Goal: Check status: Check status

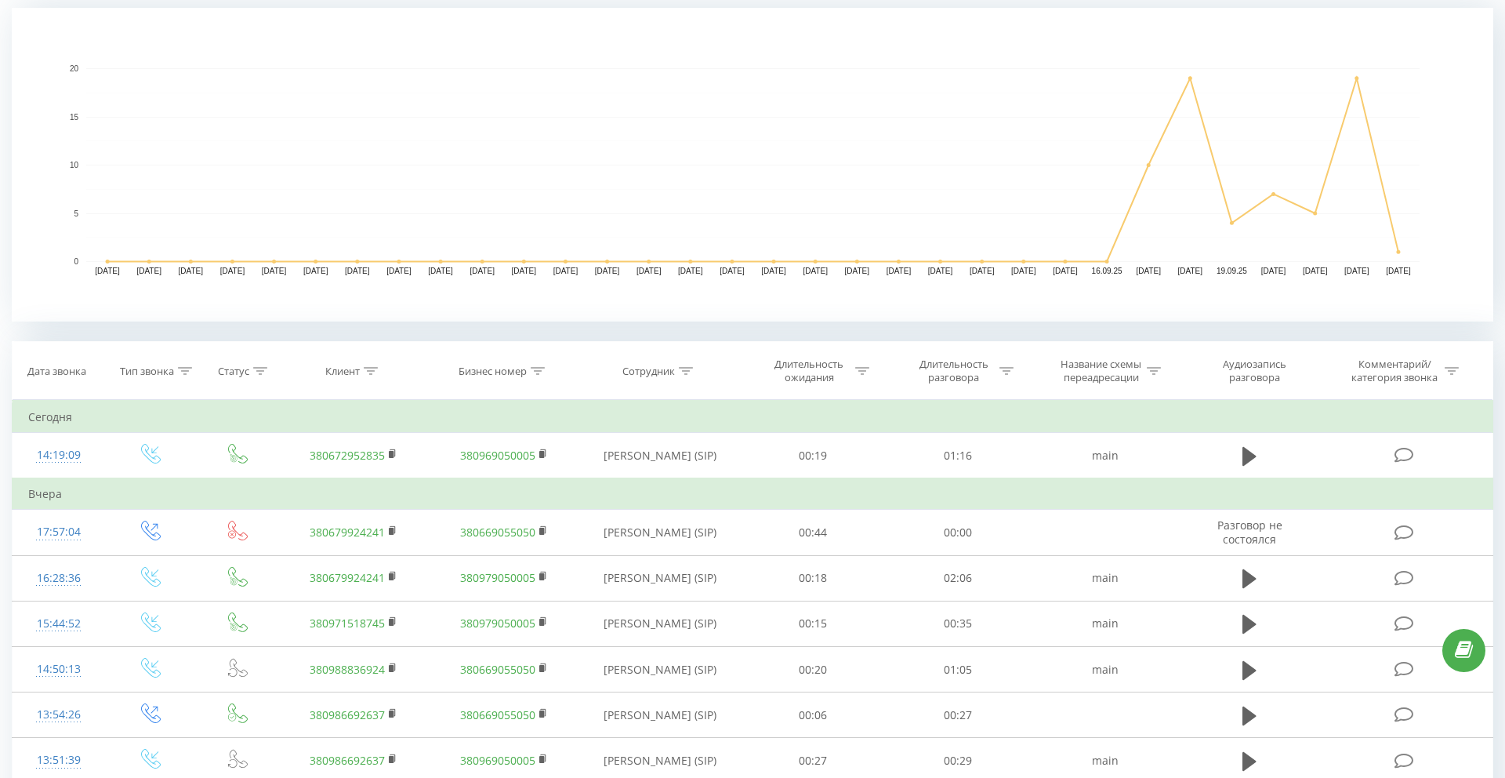
scroll to position [299, 0]
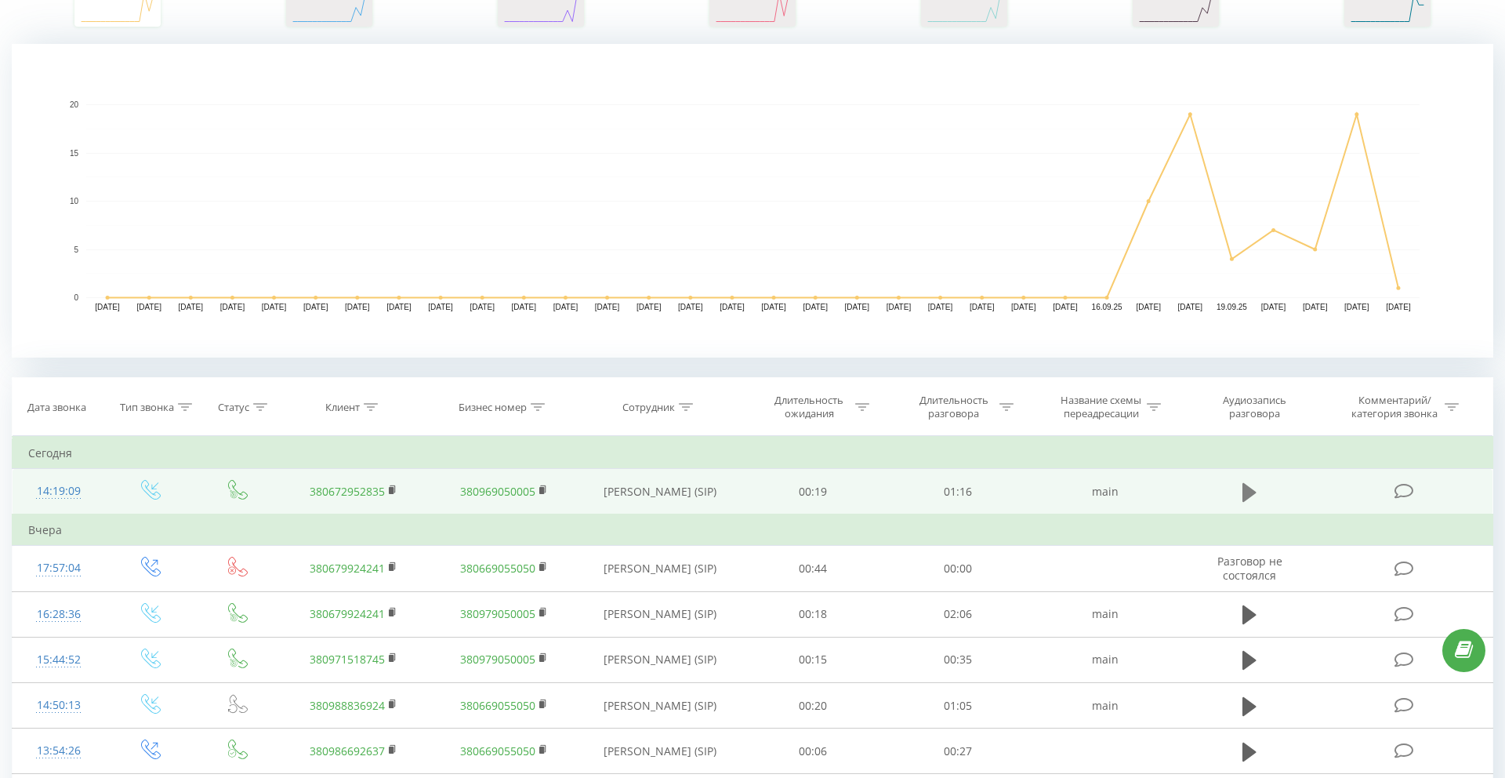
click at [1243, 494] on icon at bounding box center [1250, 491] width 14 height 19
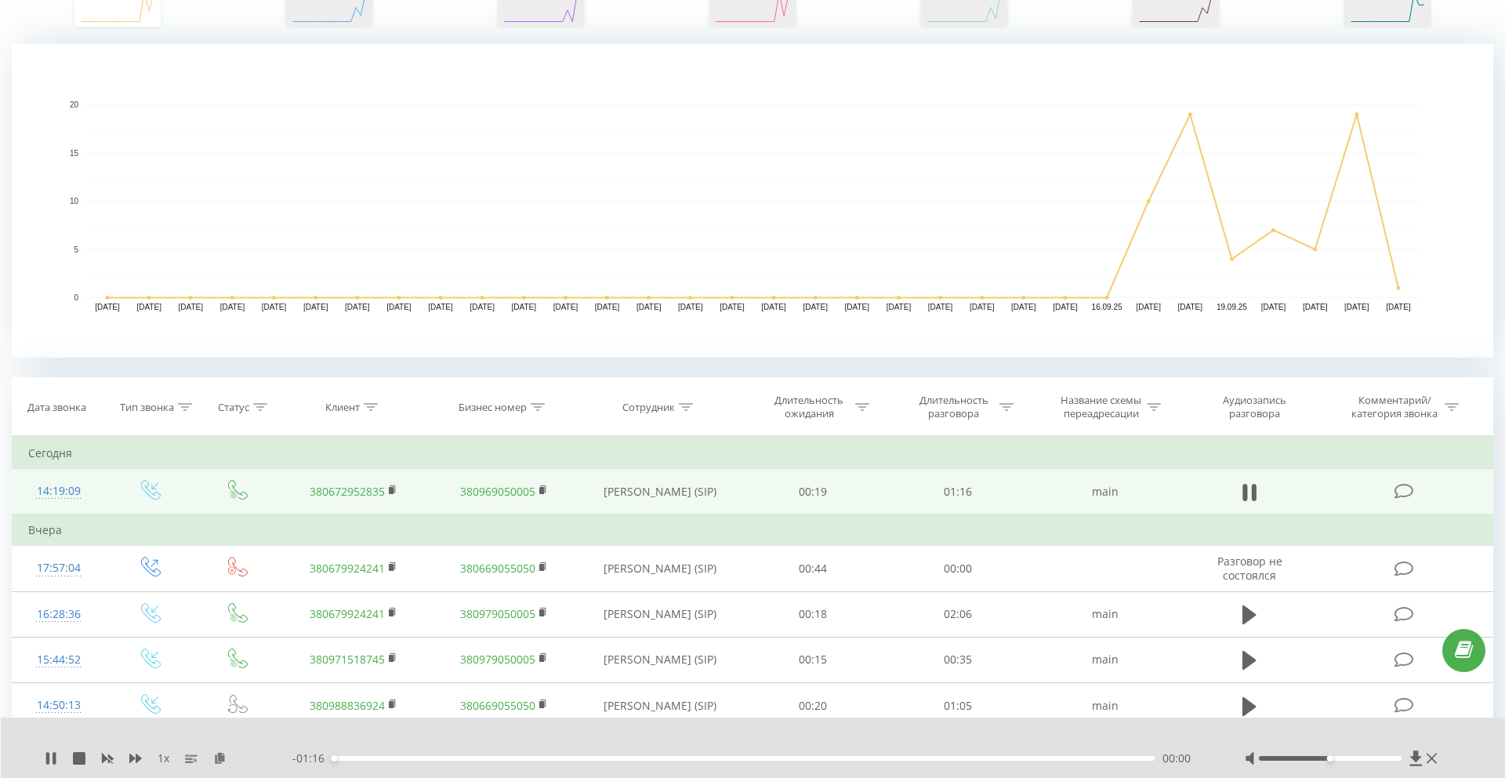
click at [507, 761] on div "- 01:16 00:00 00:00" at bounding box center [748, 758] width 913 height 16
click at [517, 757] on div "00:00" at bounding box center [743, 758] width 822 height 5
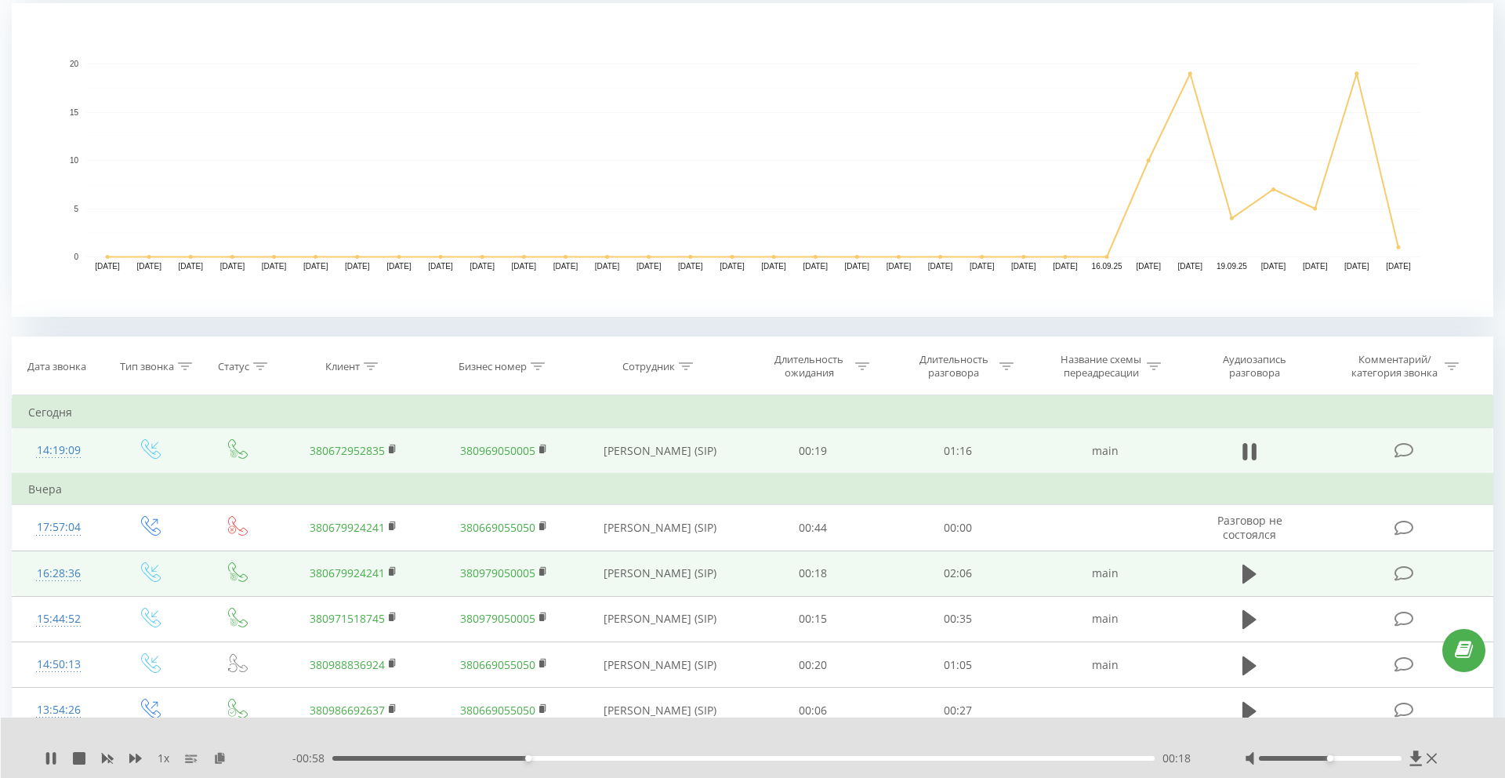
scroll to position [359, 0]
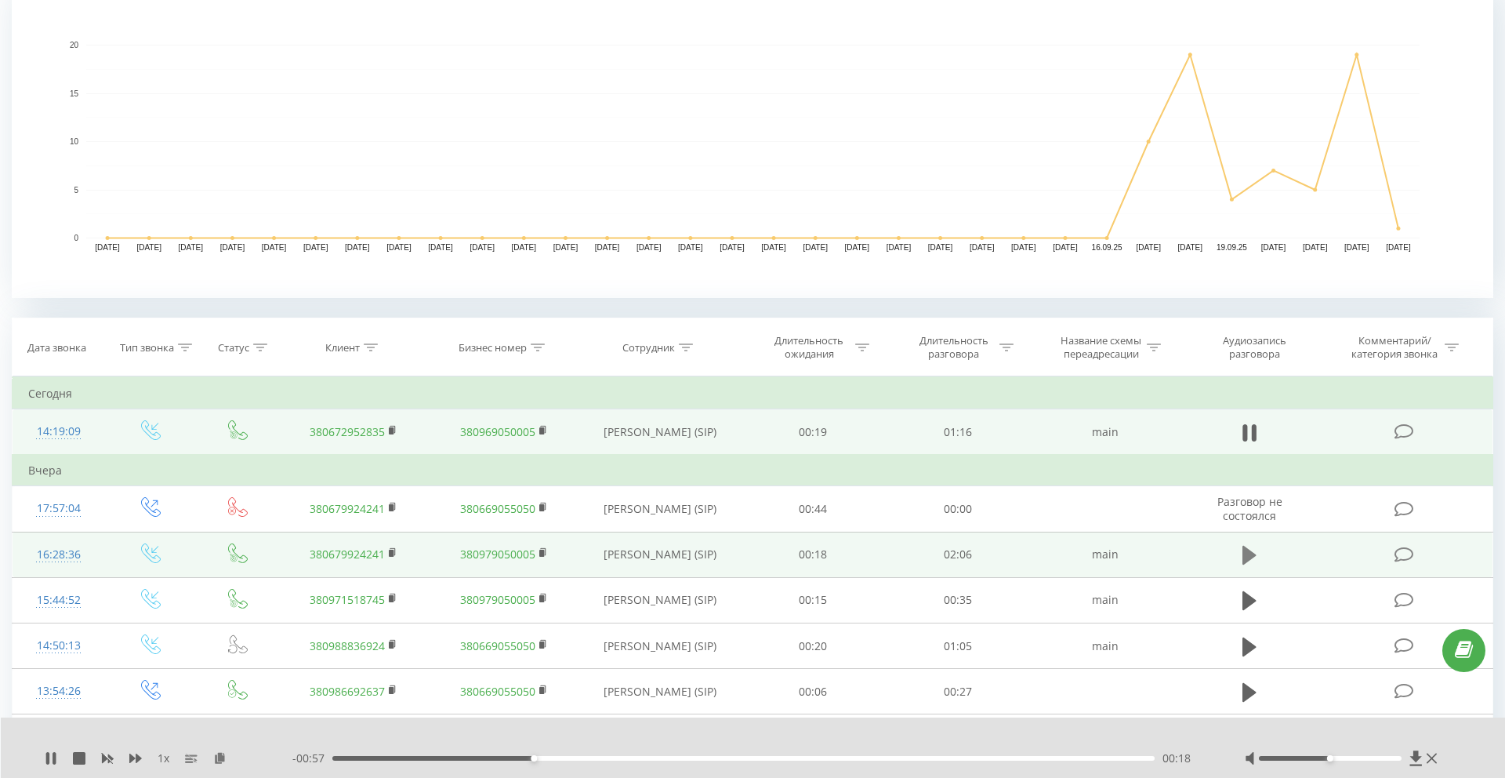
click at [1252, 550] on icon at bounding box center [1250, 555] width 14 height 22
click at [884, 758] on div at bounding box center [730, 758] width 822 height 5
click at [884, 766] on div "1 x - 02:07 00:00 00:00" at bounding box center [753, 747] width 1505 height 60
click at [882, 756] on div "00:00" at bounding box center [743, 758] width 822 height 5
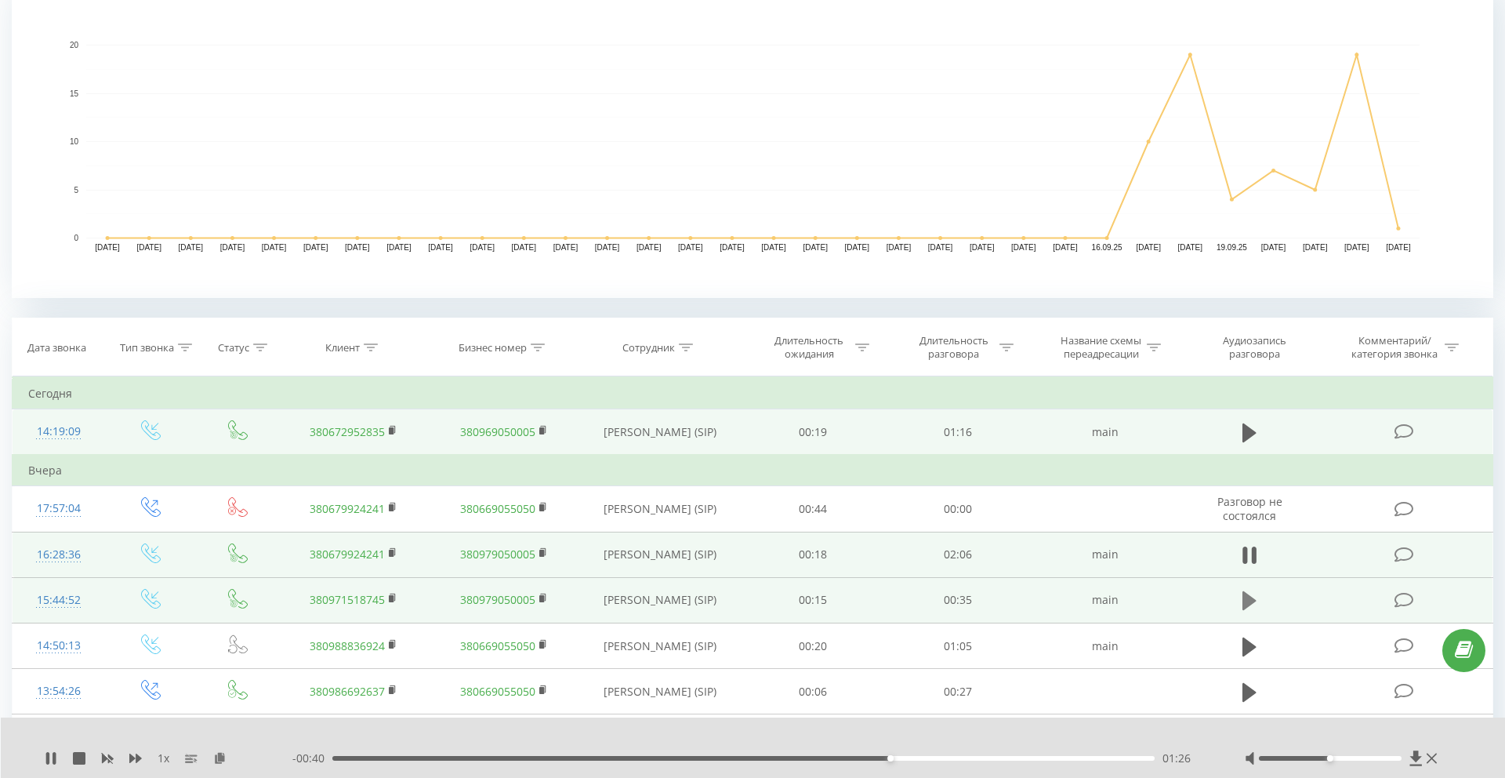
click at [1250, 601] on icon at bounding box center [1250, 600] width 14 height 19
click at [769, 760] on div "- 00:33 00:01 00:01" at bounding box center [748, 758] width 913 height 16
click at [778, 759] on div "00:02" at bounding box center [743, 758] width 822 height 5
click at [52, 761] on icon at bounding box center [51, 758] width 13 height 13
